Goal: Information Seeking & Learning: Learn about a topic

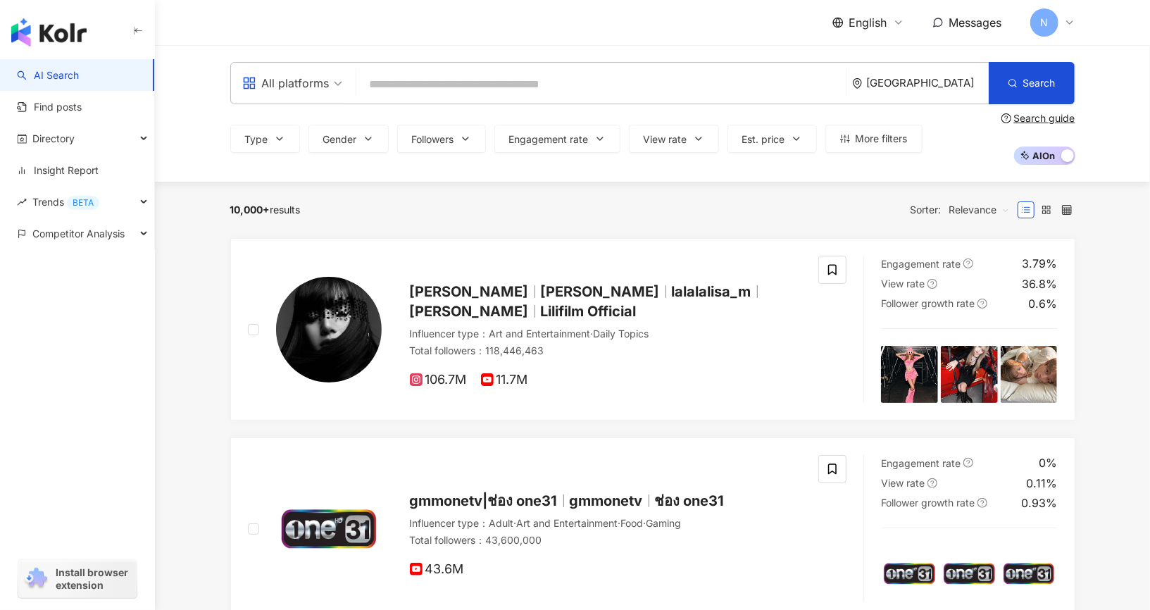
click at [430, 73] on input "search" at bounding box center [601, 84] width 478 height 27
type input "*"
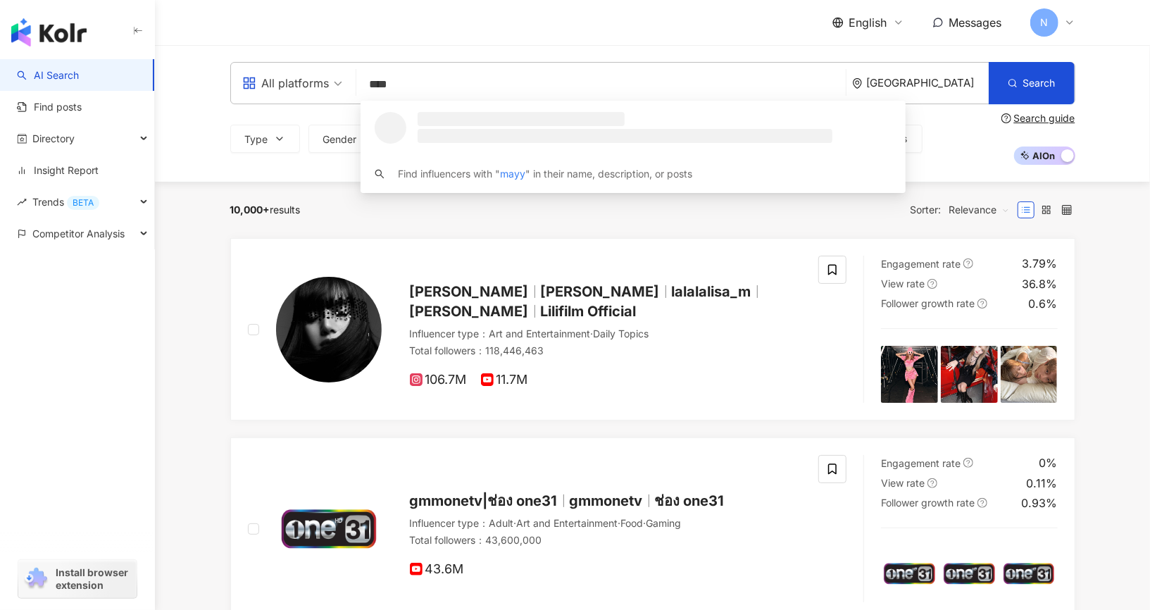
type input "*****"
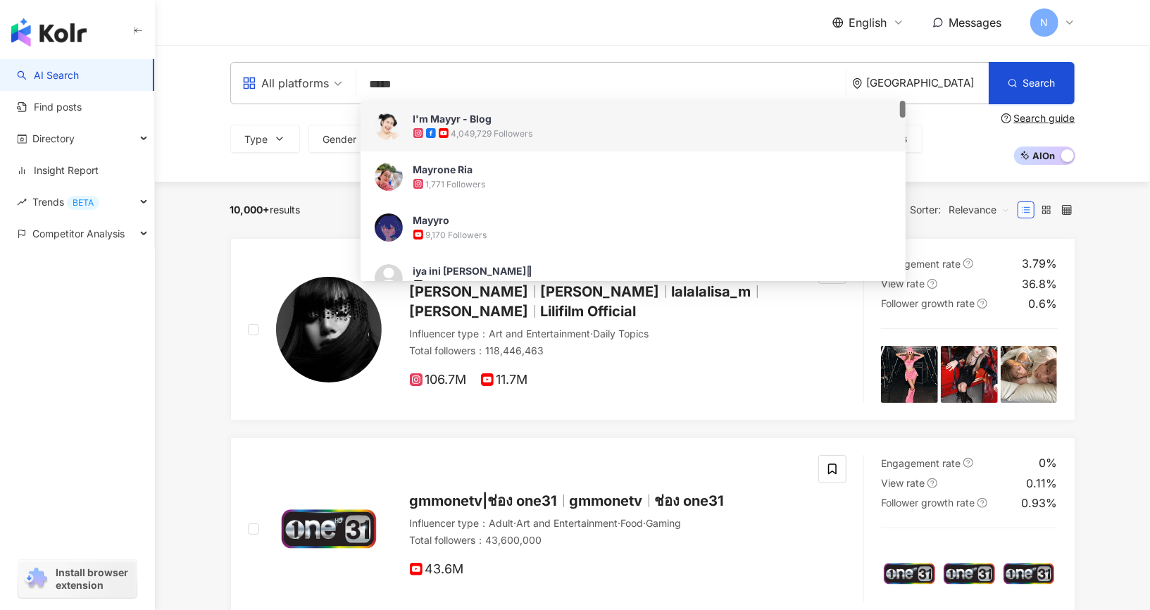
click at [501, 130] on div "4,049,729 Followers" at bounding box center [492, 133] width 82 height 12
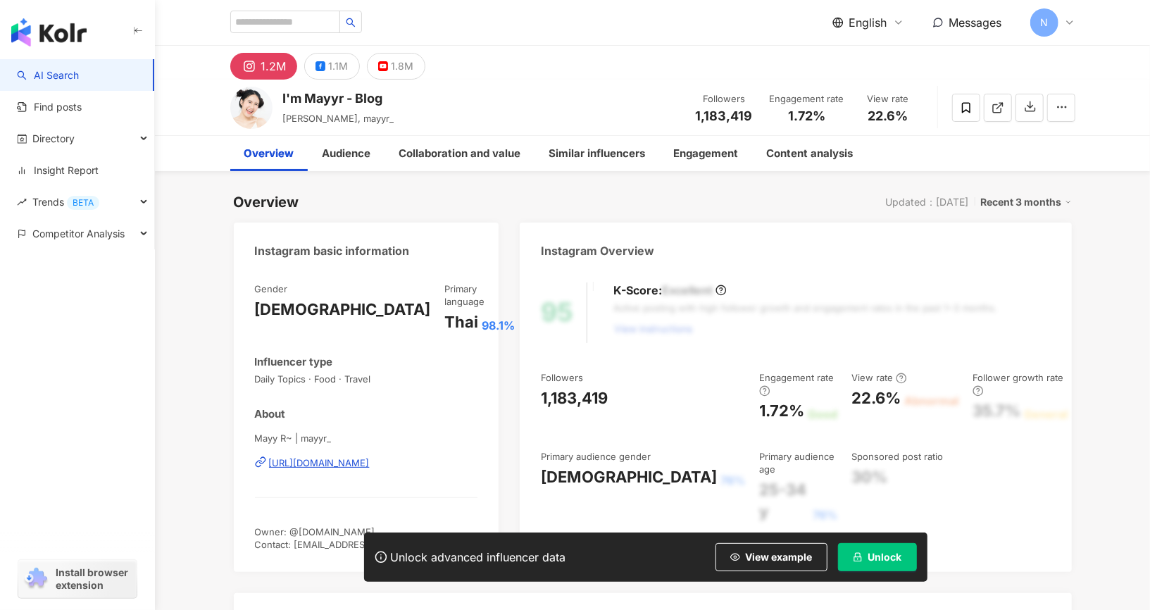
click at [885, 563] on button "Unlock" at bounding box center [877, 557] width 79 height 28
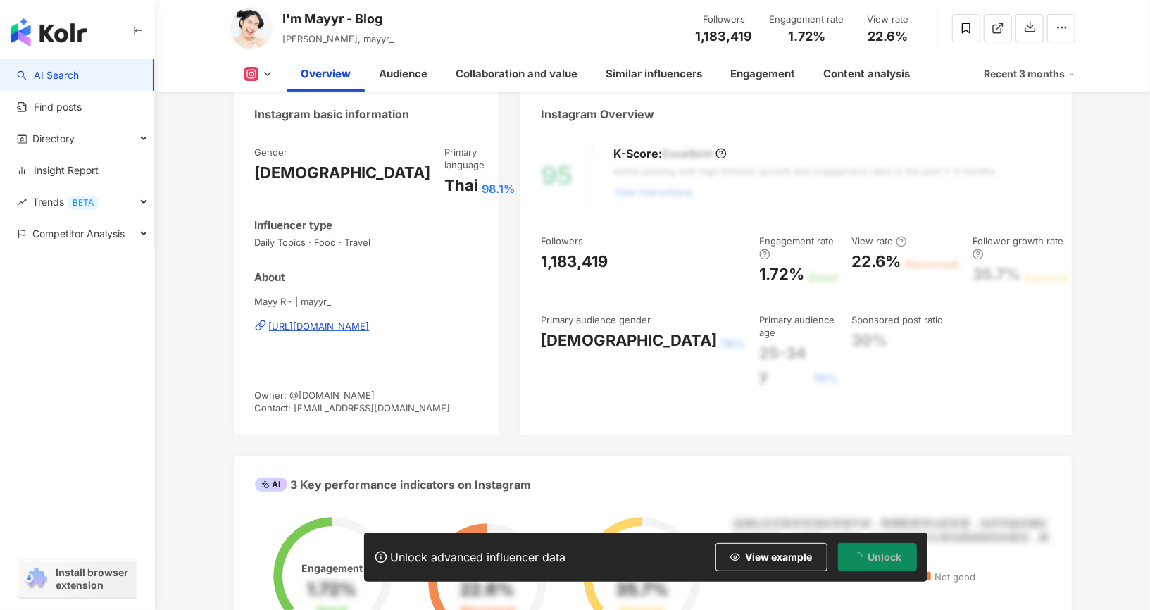
scroll to position [165, 0]
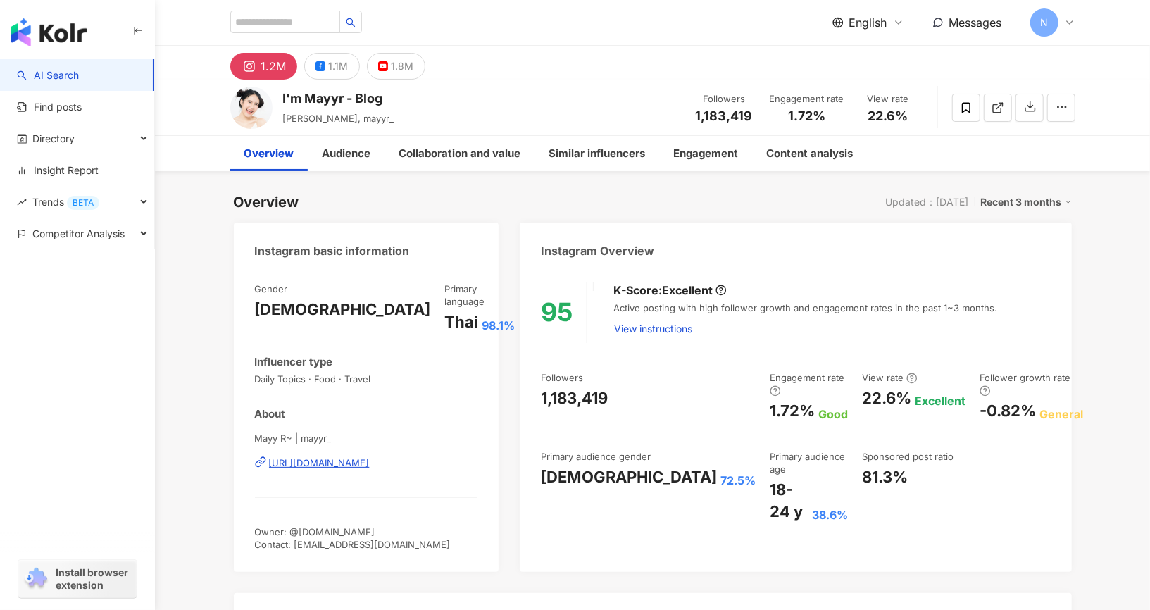
click at [325, 202] on div "Overview Updated：[DATE] Recent 3 months" at bounding box center [653, 202] width 838 height 20
click at [334, 77] on button "1.1M" at bounding box center [332, 66] width 56 height 27
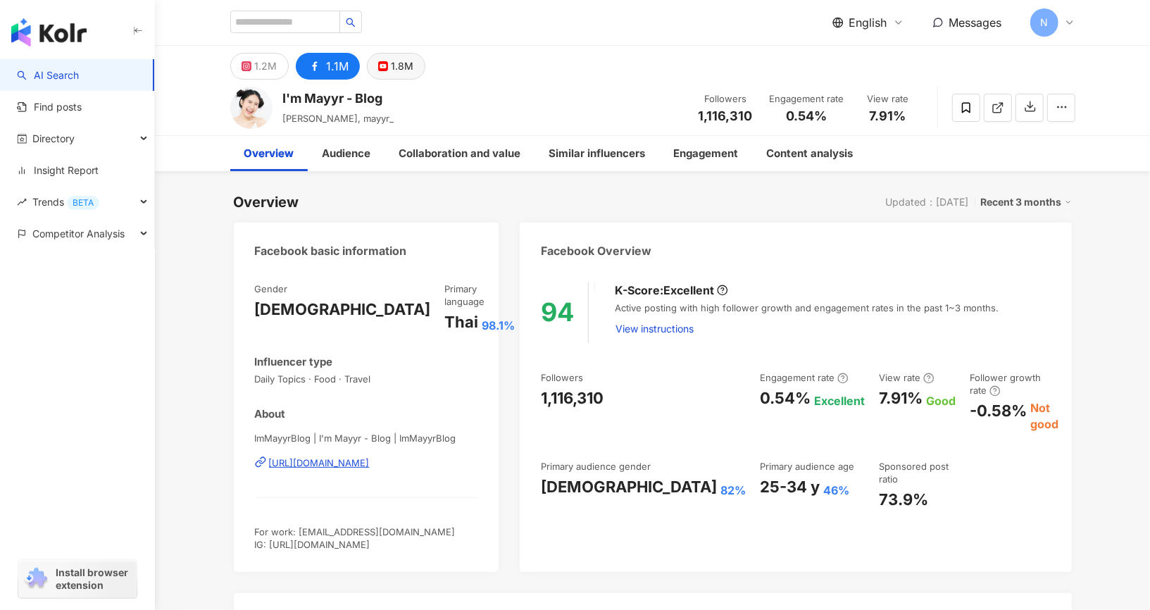
click at [408, 68] on div "1.8M" at bounding box center [402, 66] width 23 height 20
click at [410, 73] on div "1.8M" at bounding box center [402, 66] width 23 height 20
